Goal: Book appointment/travel/reservation

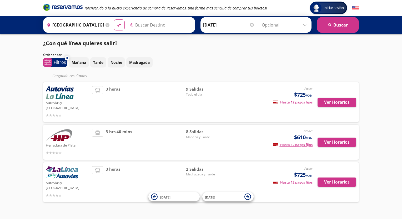
type input "Toluca, [GEOGRAPHIC_DATA]"
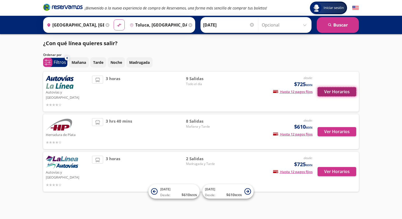
click at [339, 90] on button "Ver Horarios" at bounding box center [336, 91] width 39 height 9
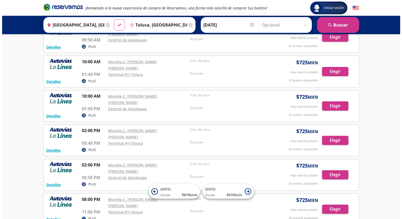
scroll to position [146, 0]
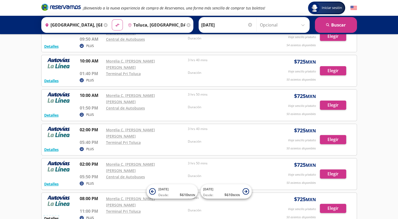
click at [45, 216] on button "Detalles" at bounding box center [51, 219] width 14 height 6
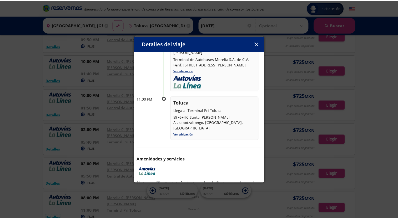
scroll to position [23, 0]
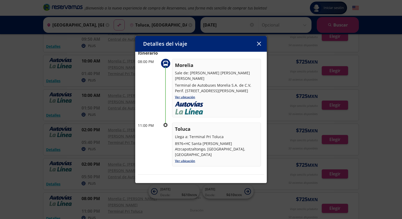
click at [257, 44] on icon "button" at bounding box center [259, 44] width 4 height 4
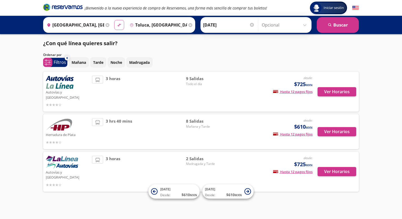
click at [114, 24] on button "material-symbols:compare-arrows-rounded" at bounding box center [119, 25] width 10 height 10
type input "Toluca, [GEOGRAPHIC_DATA]"
type input "[GEOGRAPHIC_DATA], [GEOGRAPHIC_DATA]"
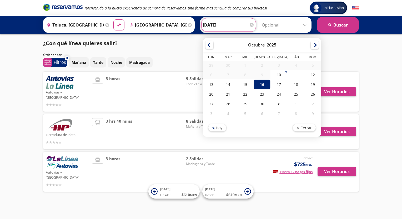
click at [239, 26] on input "[DATE]" at bounding box center [229, 24] width 52 height 13
click at [282, 86] on div "17" at bounding box center [278, 85] width 17 height 10
type input "[DATE]"
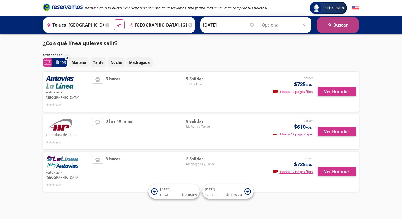
click at [338, 26] on button "search [GEOGRAPHIC_DATA]" at bounding box center [337, 25] width 42 height 16
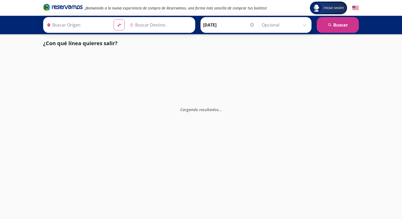
type input "Toluca, [GEOGRAPHIC_DATA]"
type input "[GEOGRAPHIC_DATA], [GEOGRAPHIC_DATA]"
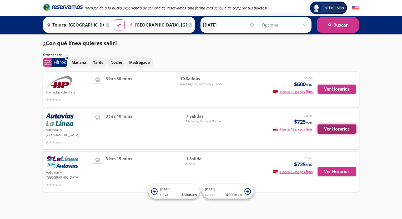
click at [343, 127] on button "Ver Horarios" at bounding box center [336, 129] width 39 height 9
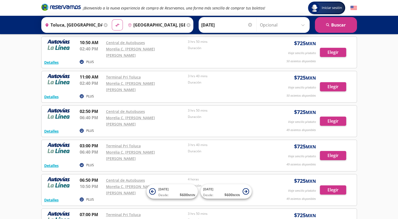
scroll to position [53, 0]
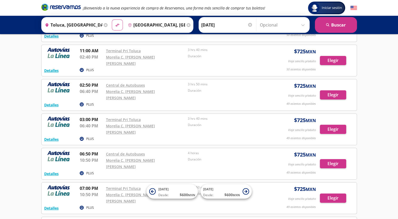
click at [236, 25] on input "[DATE]" at bounding box center [227, 24] width 52 height 13
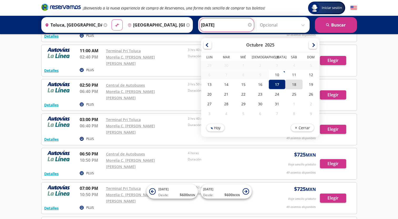
click at [288, 84] on div "18" at bounding box center [293, 85] width 17 height 10
type input "[DATE]"
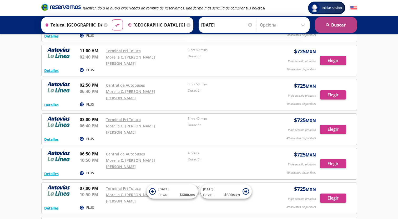
click at [339, 26] on button "search [GEOGRAPHIC_DATA]" at bounding box center [336, 25] width 42 height 16
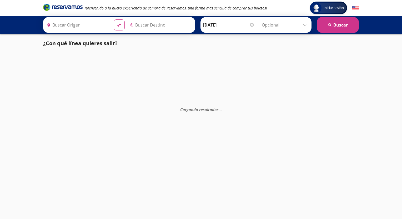
type input "[GEOGRAPHIC_DATA], [GEOGRAPHIC_DATA]"
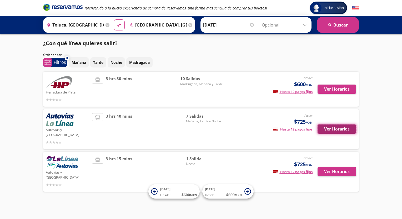
click at [334, 129] on button "Ver Horarios" at bounding box center [336, 129] width 39 height 9
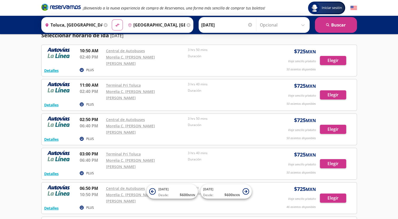
scroll to position [26, 0]
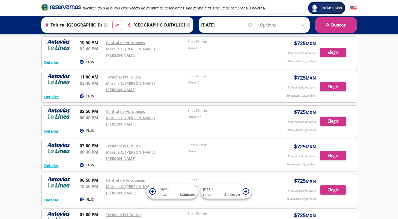
click at [116, 22] on button "material-symbols:compare-arrows-rounded" at bounding box center [117, 25] width 10 height 10
type input "[GEOGRAPHIC_DATA], [GEOGRAPHIC_DATA]"
type input "Toluca, [GEOGRAPHIC_DATA]"
click at [249, 24] on div at bounding box center [250, 25] width 4 height 4
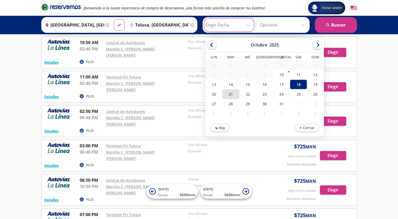
click at [235, 92] on div "21" at bounding box center [230, 94] width 17 height 10
type input "[DATE]"
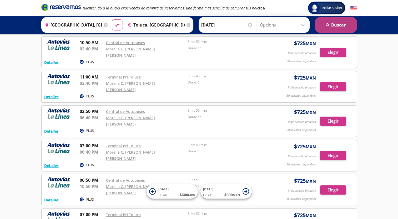
click at [346, 26] on button "search [GEOGRAPHIC_DATA]" at bounding box center [336, 25] width 42 height 16
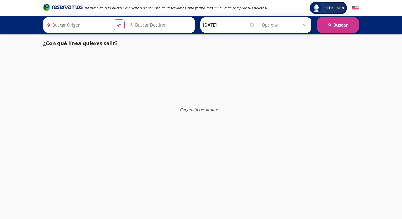
type input "[GEOGRAPHIC_DATA], [GEOGRAPHIC_DATA]"
type input "Toluca, [GEOGRAPHIC_DATA]"
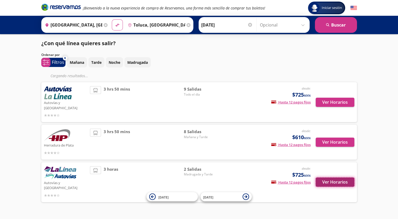
click at [331, 178] on button "Ver Horarios" at bounding box center [334, 182] width 39 height 9
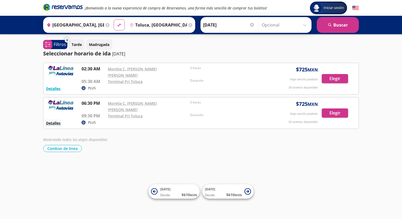
click at [55, 120] on button "Detalles" at bounding box center [53, 123] width 14 height 6
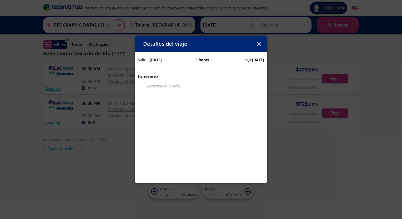
click at [258, 42] on icon "button" at bounding box center [259, 44] width 4 height 4
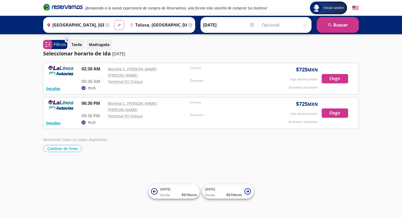
click at [119, 25] on icon "material-symbols:compare-arrows-rounded" at bounding box center [119, 25] width 5 height 5
type input "Toluca, [GEOGRAPHIC_DATA]"
type input "[GEOGRAPHIC_DATA], [GEOGRAPHIC_DATA]"
click at [252, 24] on div at bounding box center [252, 25] width 4 height 4
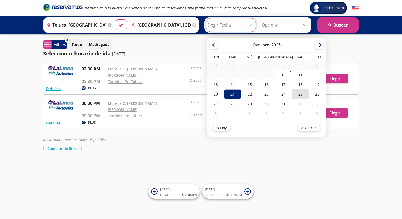
click at [299, 95] on div "25" at bounding box center [299, 94] width 17 height 10
type input "[DATE]"
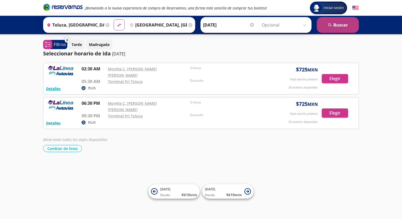
click at [328, 23] on icon "search" at bounding box center [330, 25] width 4 height 4
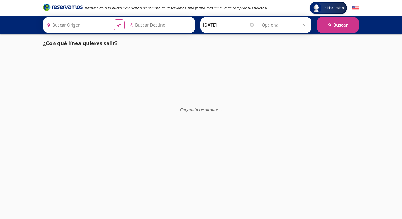
type input "[GEOGRAPHIC_DATA], [GEOGRAPHIC_DATA]"
type input "Toluca, [GEOGRAPHIC_DATA]"
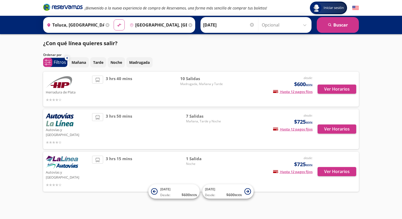
click at [77, 156] on img at bounding box center [62, 162] width 32 height 13
click at [327, 126] on button "Ver Horarios" at bounding box center [336, 129] width 39 height 9
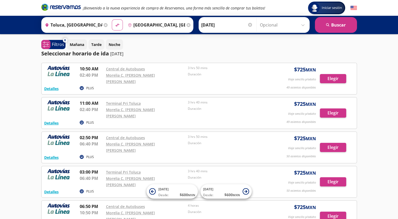
click at [286, 24] on input "Opcional" at bounding box center [283, 24] width 47 height 13
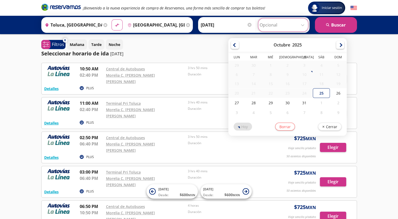
click at [373, 48] on div "Iniciar sesión Iniciar sesión ¡Bienvenido a la nueva experiencia de compra de R…" at bounding box center [199, 175] width 398 height 351
